Goal: Task Accomplishment & Management: Use online tool/utility

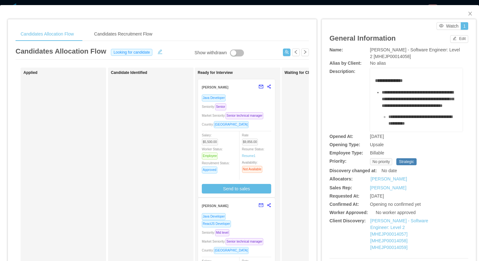
scroll to position [88, 0]
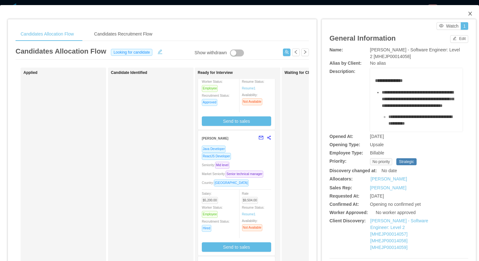
click at [466, 14] on span "Close" at bounding box center [471, 14] width 18 height 18
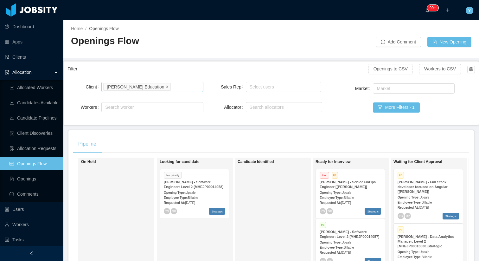
click at [166, 86] on icon "icon: close" at bounding box center [167, 86] width 3 height 3
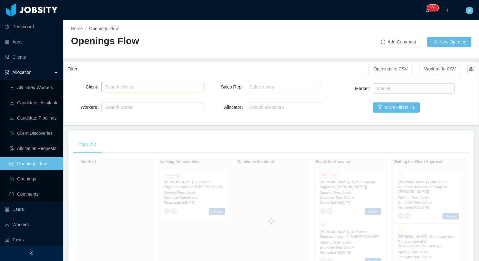
click at [159, 86] on div "Search clients" at bounding box center [150, 87] width 91 height 6
type input "********"
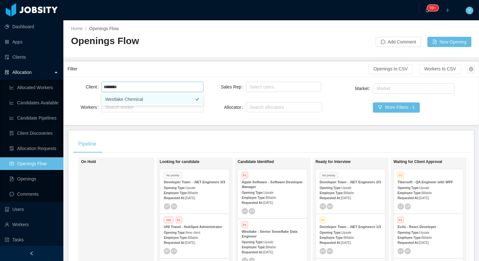
click at [157, 96] on li "Westlake Chemical" at bounding box center [152, 99] width 102 height 10
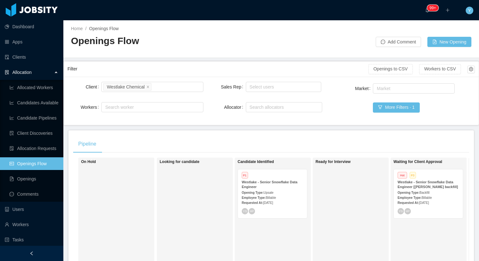
click at [201, 49] on div "Openings Flow" at bounding box center [171, 44] width 200 height 18
click at [275, 56] on div "Home / Openings Flow / Openings Flow Add Comment New Opening" at bounding box center [271, 39] width 416 height 38
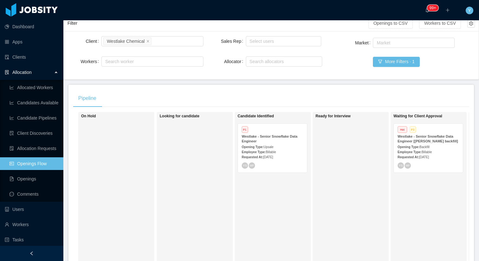
scroll to position [52, 0]
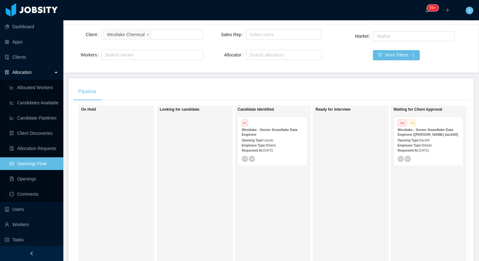
click at [423, 142] on span "Backfill" at bounding box center [425, 140] width 10 height 3
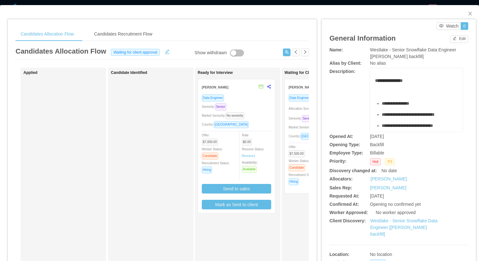
click at [293, 116] on div "Seniority: Senior" at bounding box center [323, 118] width 69 height 7
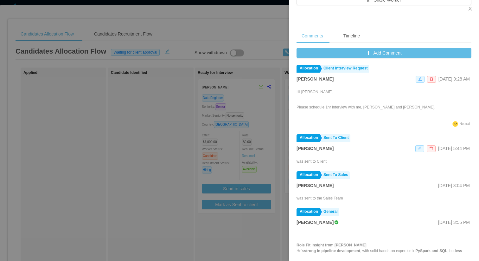
scroll to position [56, 0]
click at [142, 148] on div at bounding box center [239, 130] width 479 height 261
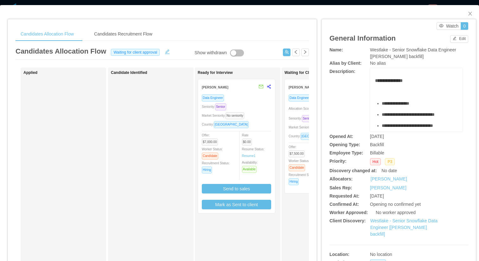
click at [260, 137] on div "Rate $0.00 Resume Status: Resume 1 Availability: Available" at bounding box center [259, 152] width 35 height 41
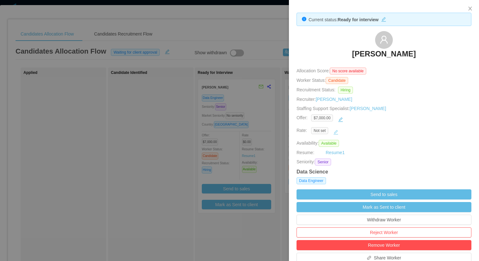
click at [337, 134] on button "button" at bounding box center [336, 132] width 10 height 10
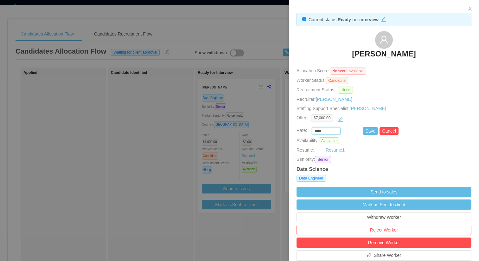
drag, startPoint x: 331, startPoint y: 132, endPoint x: 303, endPoint y: 132, distance: 27.6
click at [303, 132] on div "**** Save Cancel" at bounding box center [377, 131] width 175 height 8
type input "********"
click at [371, 129] on button "Save" at bounding box center [370, 131] width 15 height 8
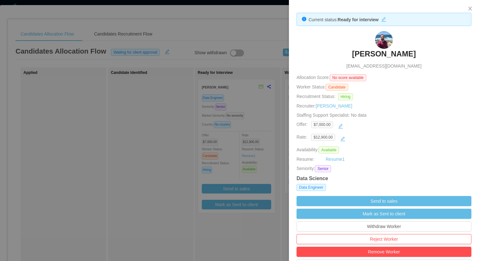
click at [164, 85] on div at bounding box center [239, 130] width 479 height 261
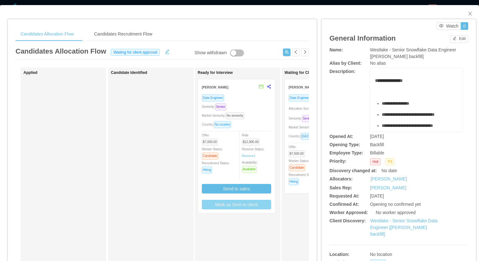
click at [246, 207] on button "Mark as Sent to client" at bounding box center [236, 205] width 69 height 10
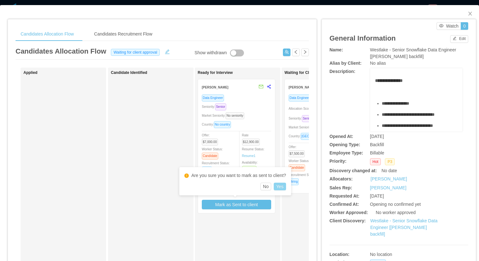
click at [284, 189] on button "Yes" at bounding box center [280, 187] width 12 height 8
